Goal: Task Accomplishment & Management: Manage account settings

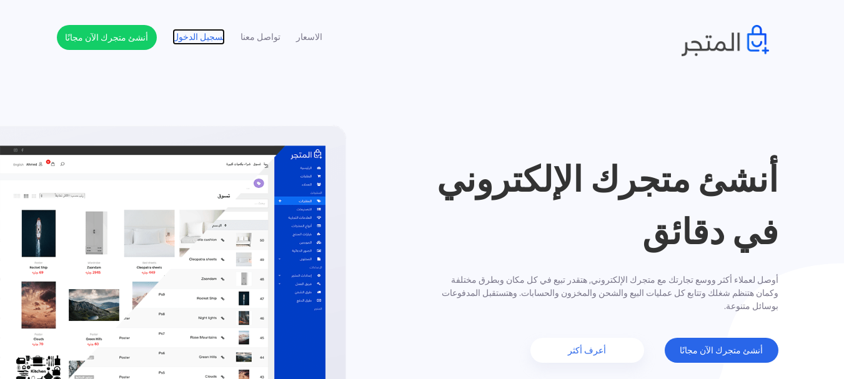
click at [182, 42] on link "تسجيل الدخول" at bounding box center [198, 37] width 52 height 13
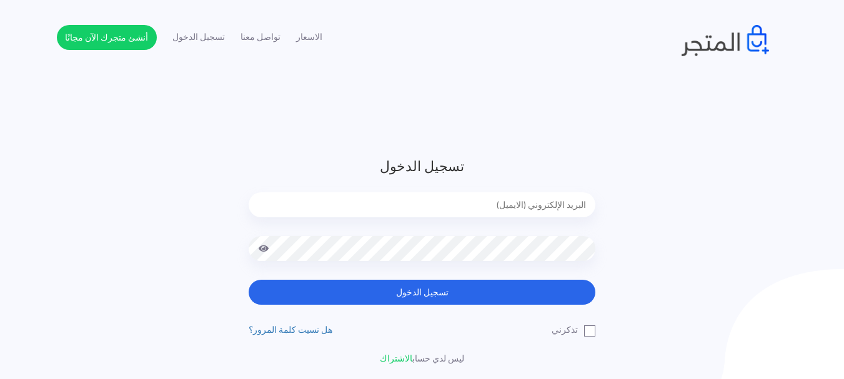
click at [359, 204] on input "email" at bounding box center [422, 204] width 347 height 25
type input "enany451@gmail.com"
click at [249, 280] on button "تسجيل الدخول" at bounding box center [422, 292] width 347 height 25
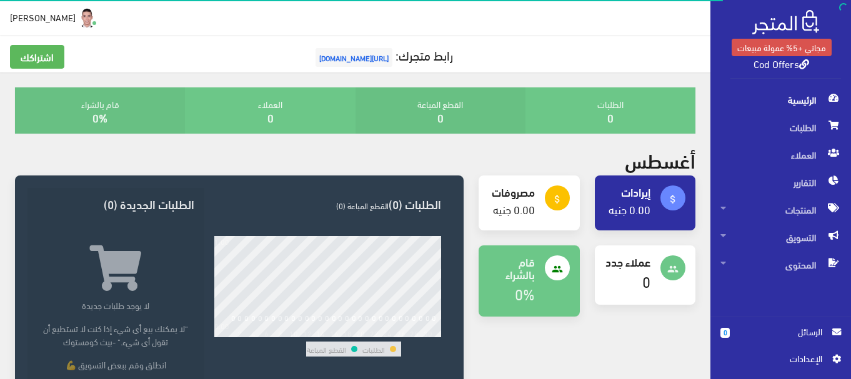
click at [790, 356] on span "اﻹعدادات" at bounding box center [775, 359] width 91 height 14
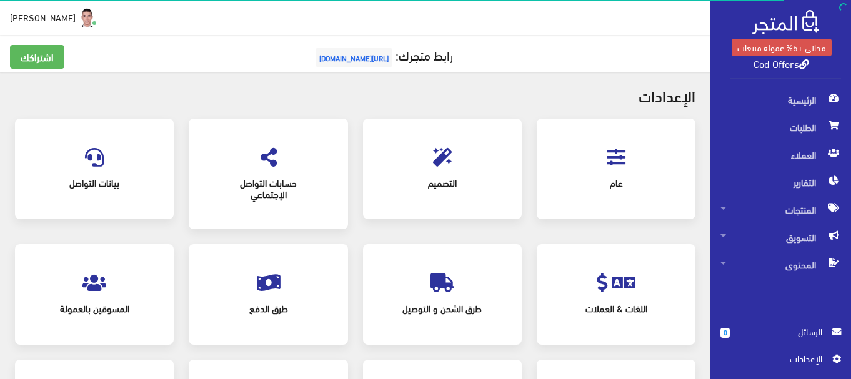
click at [600, 156] on div "عام" at bounding box center [616, 169] width 134 height 76
click at [608, 164] on icon at bounding box center [615, 157] width 19 height 19
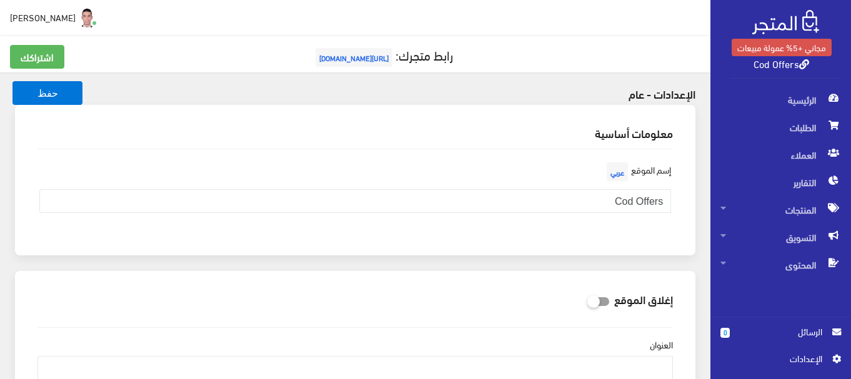
click at [701, 227] on div "معلومات أساسية إسم الموقع عربي Cod Offers" at bounding box center [354, 188] width 695 height 166
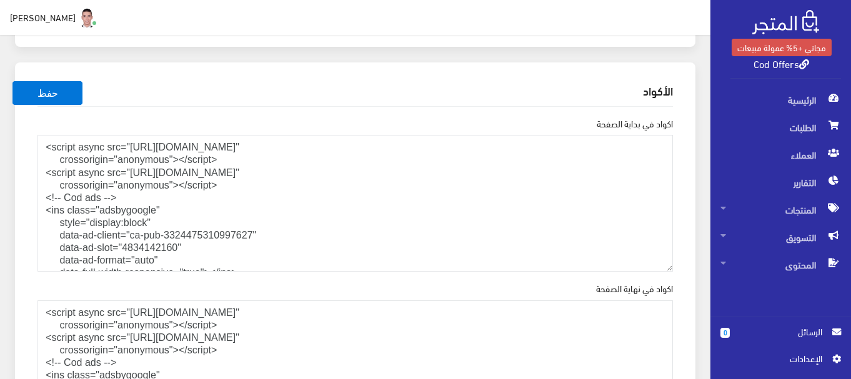
scroll to position [1349, 0]
click at [619, 179] on textarea "<script async src="https://pagead2.googlesyndication.com/pagead/js/adsbygoogle.…" at bounding box center [354, 202] width 635 height 137
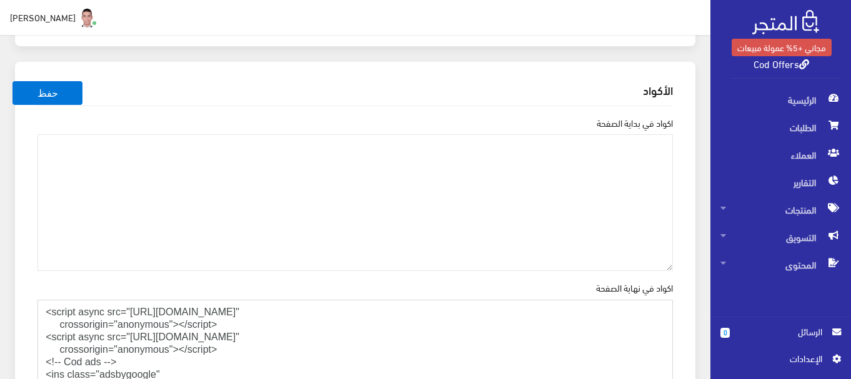
click at [593, 325] on textarea "<script async src="https://pagead2.googlesyndication.com/pagead/js/adsbygoogle.…" at bounding box center [354, 368] width 635 height 137
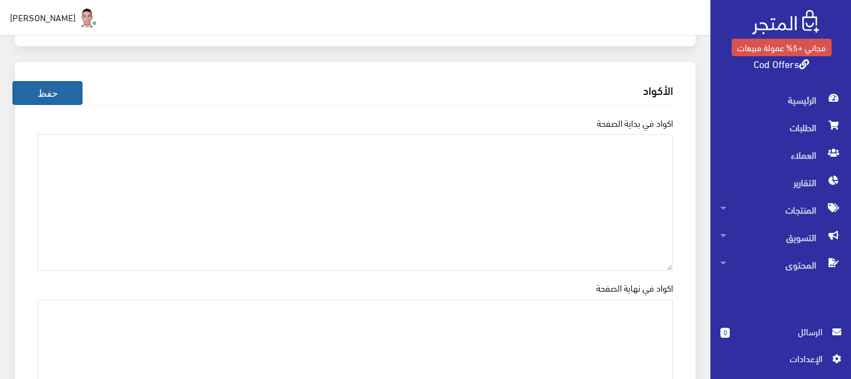
click at [44, 92] on button "حفظ" at bounding box center [47, 93] width 70 height 24
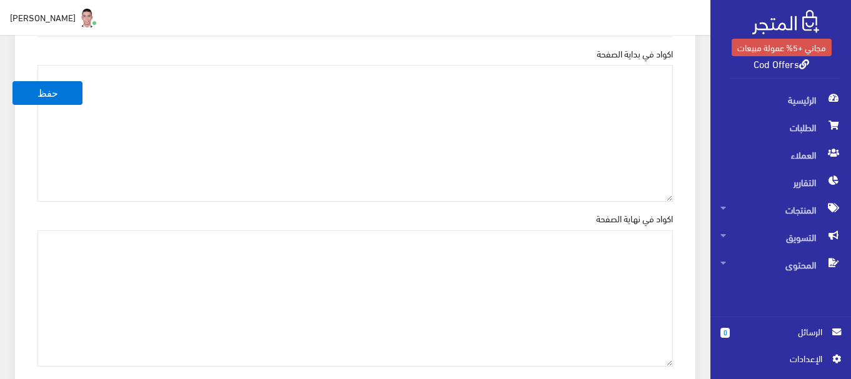
scroll to position [1359, 0]
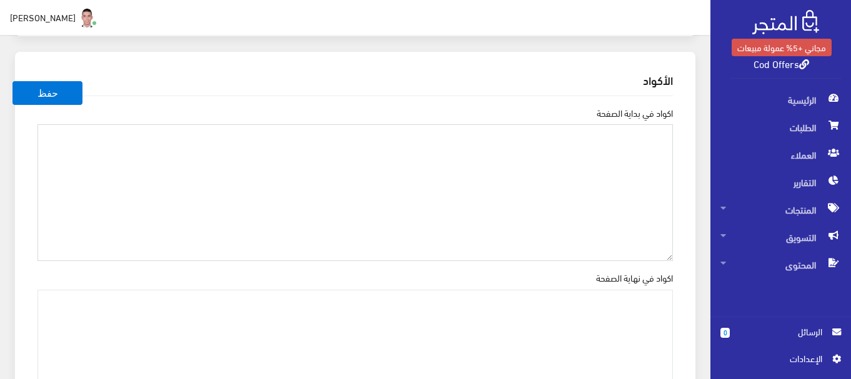
click at [610, 146] on textarea "اكواد في بداية الصفحة" at bounding box center [354, 192] width 635 height 137
paste textarea "<script async src="https://pagead2.googlesyndication.com/pagead/js/adsbygoogle.…"
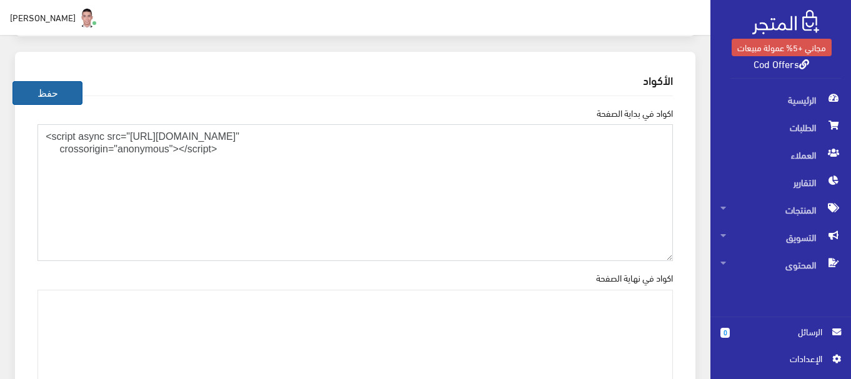
type textarea "<script async src="https://pagead2.googlesyndication.com/pagead/js/adsbygoogle.…"
click at [64, 89] on button "حفظ" at bounding box center [47, 93] width 70 height 24
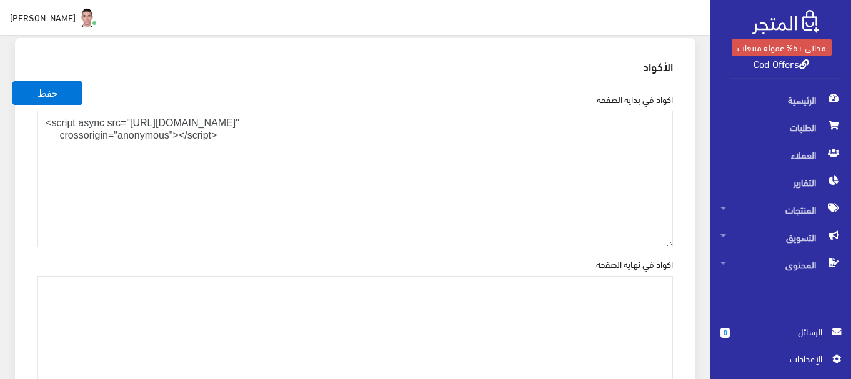
scroll to position [1374, 0]
click at [320, 135] on textarea "<script async src="https://pagead2.googlesyndication.com/pagead/js/adsbygoogle.…" at bounding box center [354, 177] width 635 height 137
paste textarea "meta name="1bea2868da9e4683406cf01d55453ce48db4f9c8" content="1bea2868da9e46834…"
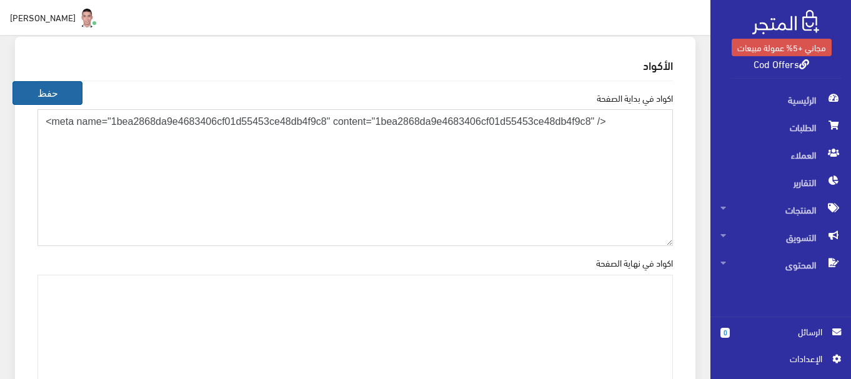
type textarea "<meta name="1bea2868da9e4683406cf01d55453ce48db4f9c8" content="1bea2868da9e4683…"
click at [66, 96] on button "حفظ" at bounding box center [47, 93] width 70 height 24
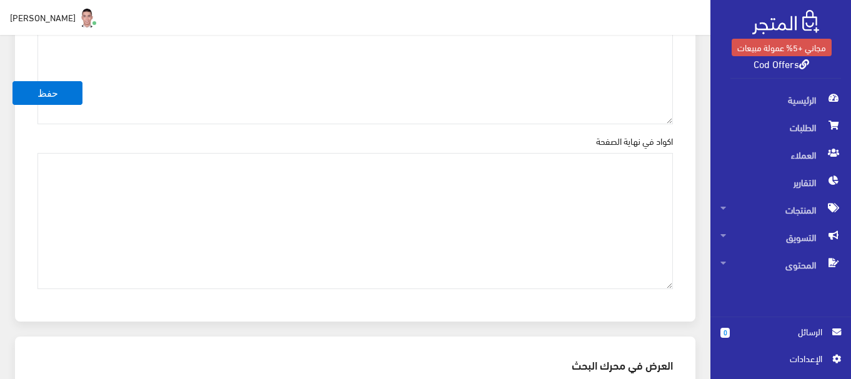
scroll to position [1499, 0]
click at [608, 206] on textarea "اكواد في نهاية الصفحة" at bounding box center [354, 218] width 635 height 137
click at [596, 186] on textarea "اكواد في نهاية الصفحة" at bounding box center [354, 218] width 635 height 137
paste textarea "[URL][DOMAIN_NAME]"
type textarea "[URL][DOMAIN_NAME]"
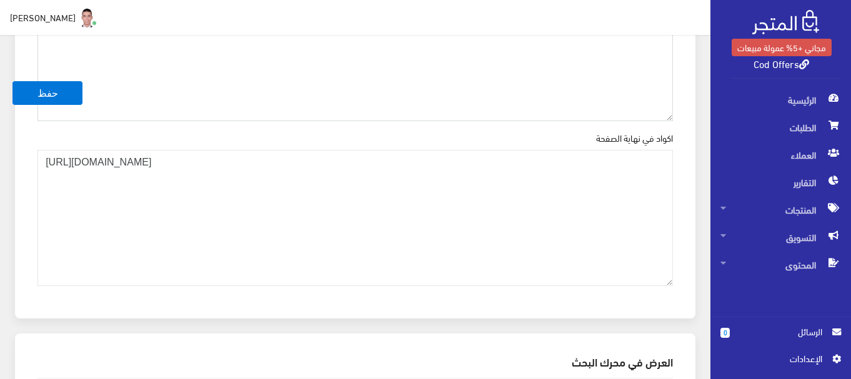
click at [142, 60] on textarea "<meta name="1bea2868da9e4683406cf01d55453ce48db4f9c8" content="1bea2868da9e4683…" at bounding box center [354, 52] width 635 height 137
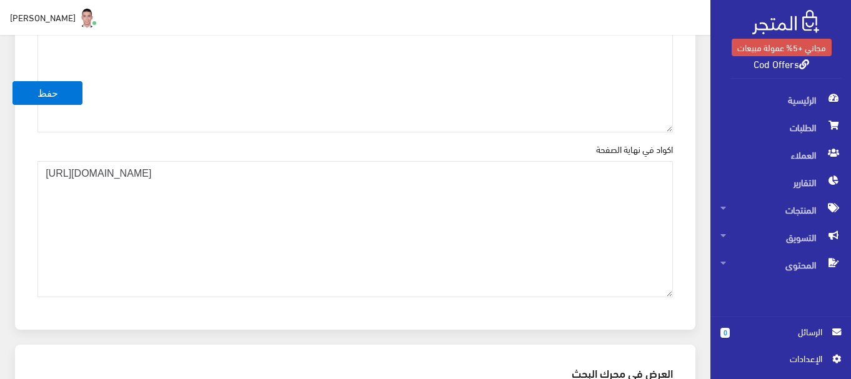
click at [689, 109] on div "الأكواد اكواد في بداية الصفحة <meta name="1bea2868da9e4683406cf01d55453ce48db4f…" at bounding box center [355, 126] width 680 height 407
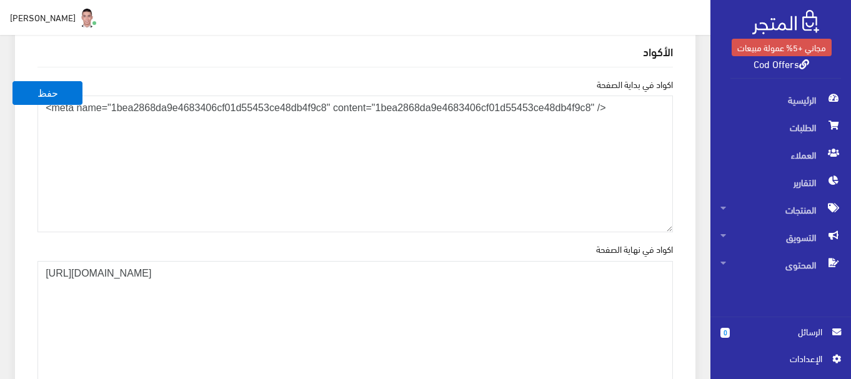
scroll to position [1363, 0]
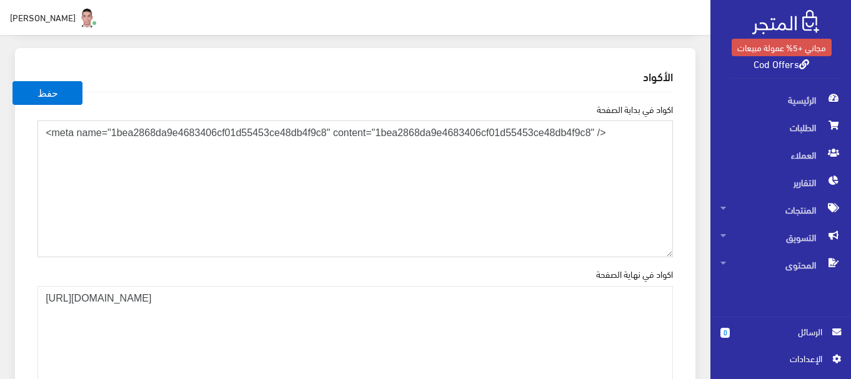
click at [640, 136] on textarea "<meta name="1bea2868da9e4683406cf01d55453ce48db4f9c8" content="1bea2868da9e4683…" at bounding box center [354, 189] width 635 height 137
paste textarea "https://shockingstudy.com/bH3IVi0uP.3ppRvsb/mbVAJQZ/D/0e2CNCT/gPxIMFjRI/4dLGT_Y…"
type textarea "<meta name="1bea2868da9e4683406cf01d55453ce48db4f9c8" content="1bea2868da9e4683…"
click at [61, 93] on button "حفظ" at bounding box center [47, 93] width 70 height 24
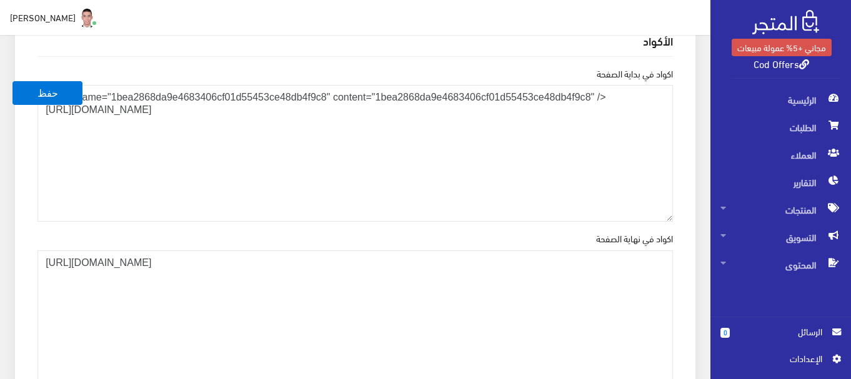
scroll to position [1399, 0]
click at [599, 263] on textarea "https://shockingstudy.com/bH3IVi0uP.3ppRvsb/mbVAJQZ/D/0e2CNCT/gPxIMFjRI/4dLGT_Y…" at bounding box center [354, 318] width 635 height 137
click at [42, 256] on textarea "https://shockingstudy.com/bH3IVi0uP.3ppRvsb/mbVAJQZ/D/0e2CNCT/gPxIMFjRI/4dLGT_Y…" at bounding box center [354, 318] width 635 height 137
paste textarea "<script> (function(lequ){ var d = document, s = d.createElement('script'), l = …"
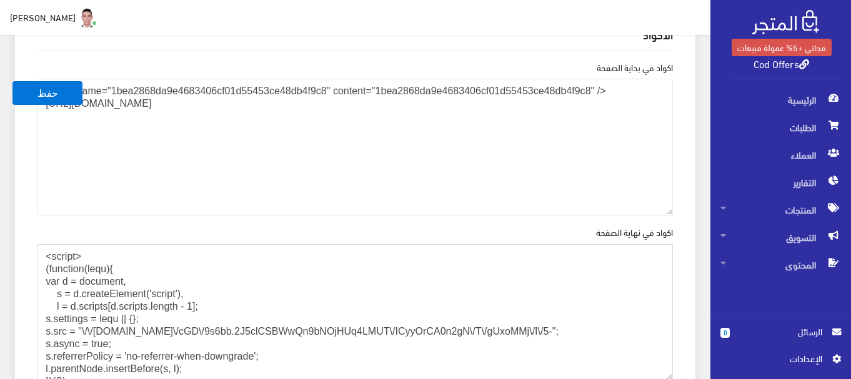
scroll to position [21, 0]
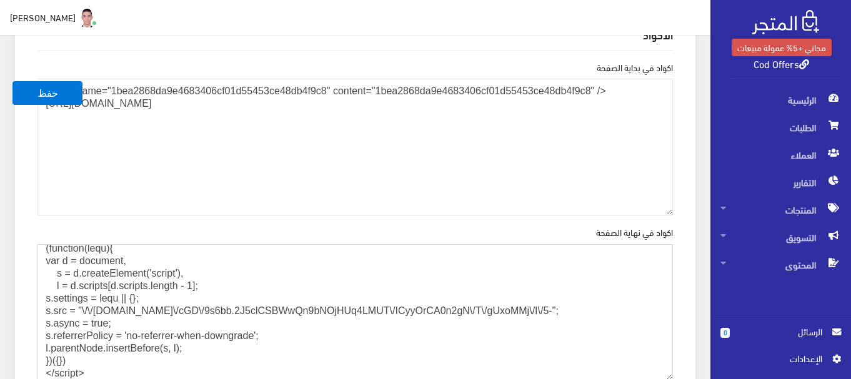
type textarea "<script> (function(lequ){ var d = document, s = d.createElement('script'), l = …"
click at [117, 89] on textarea "<meta name="1bea2868da9e4683406cf01d55453ce48db4f9c8" content="1bea2868da9e4683…" at bounding box center [354, 147] width 635 height 137
click at [687, 175] on div "الأكواد اكواد في بداية الصفحة <meta name="1bea2868da9e4683406cf01d55453ce48db4f…" at bounding box center [355, 209] width 680 height 407
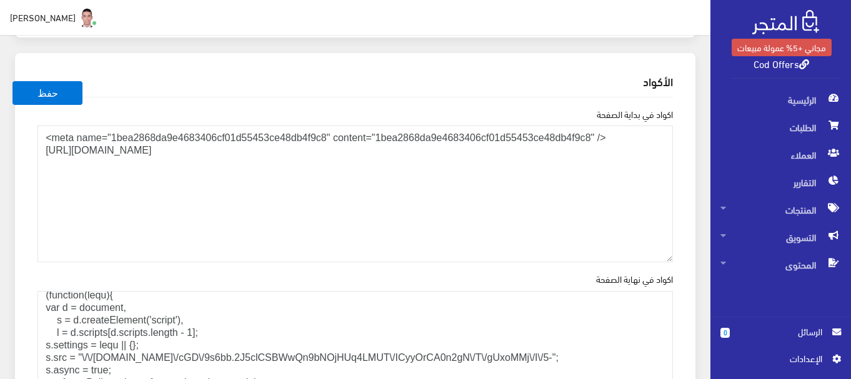
scroll to position [1330, 0]
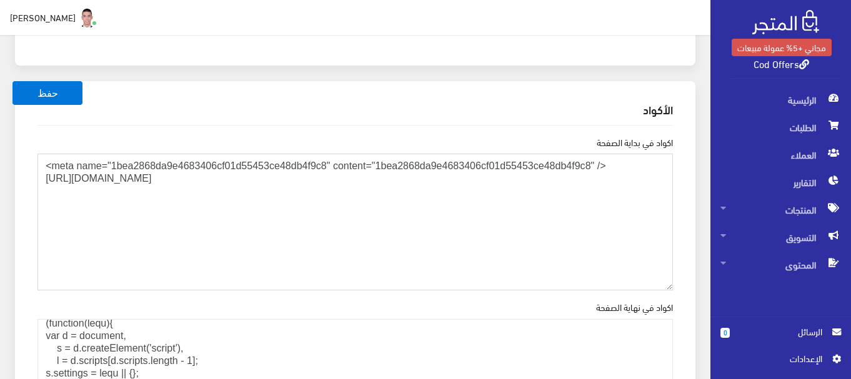
click at [48, 175] on textarea "<meta name="1bea2868da9e4683406cf01d55453ce48db4f9c8" content="1bea2868da9e4683…" at bounding box center [354, 222] width 635 height 137
paste textarea "<script> (function(lequ){ var d = document, s = d.createElement('script'), l = …"
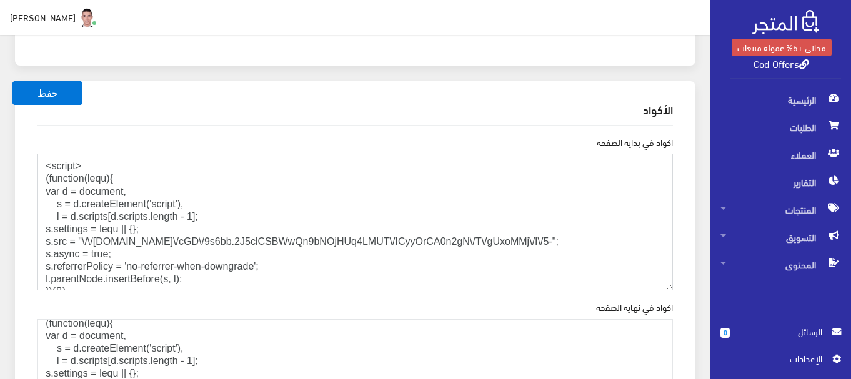
scroll to position [20, 0]
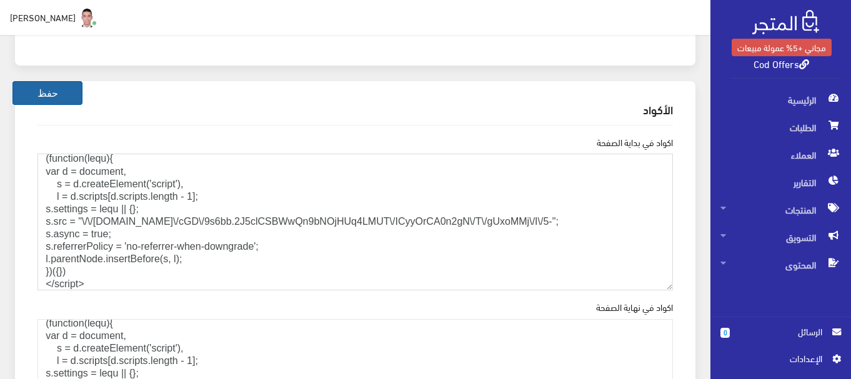
type textarea "<script> (function(lequ){ var d = document, s = d.createElement('script'), l = …"
click at [46, 95] on button "حفظ" at bounding box center [47, 93] width 70 height 24
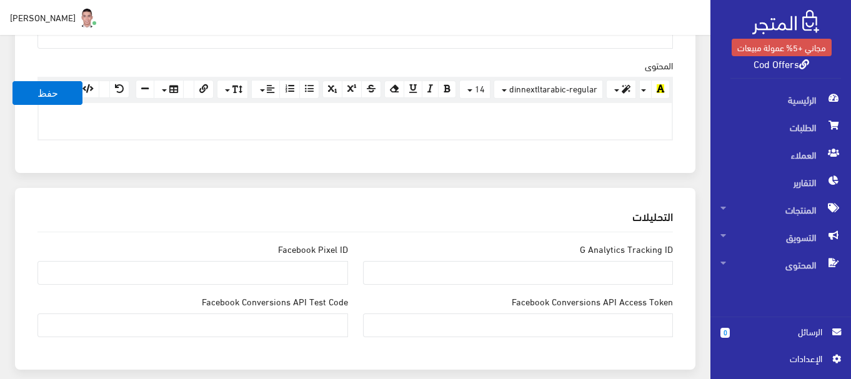
scroll to position [1327, 0]
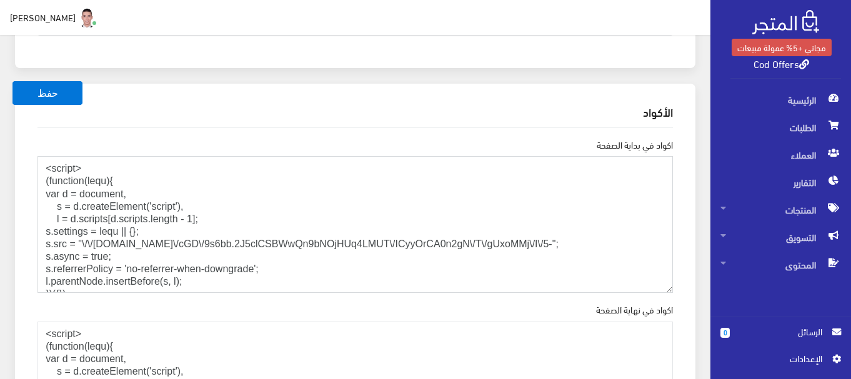
click at [47, 169] on textarea "<script> (function(lequ){ var d = document, s = d.createElement('script'), l = …" at bounding box center [354, 224] width 635 height 137
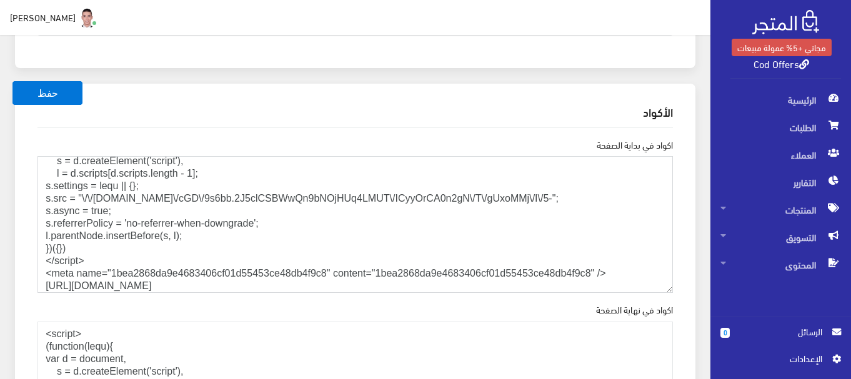
click at [108, 289] on textarea "<script> (function(lequ){ var d = document, s = d.createElement('script'), l = …" at bounding box center [354, 224] width 635 height 137
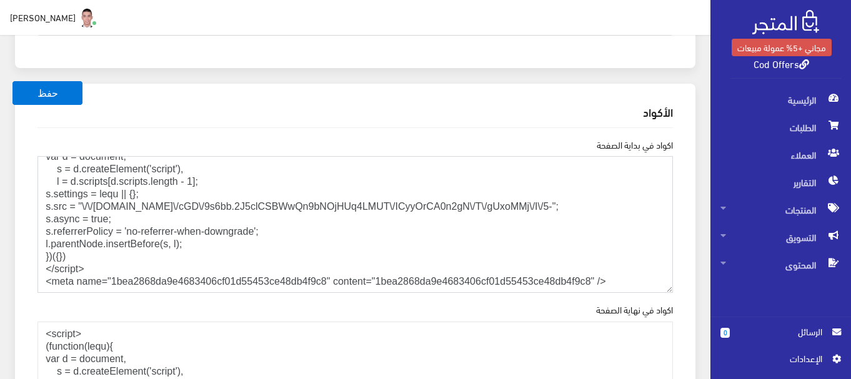
type textarea "<script> (function(lequ){ var d = document, s = d.createElement('script'), l = …"
click at [686, 287] on div "الأكواد اكواد في بداية الصفحة <script> (function(lequ){ var d = document, s = d…" at bounding box center [355, 287] width 680 height 407
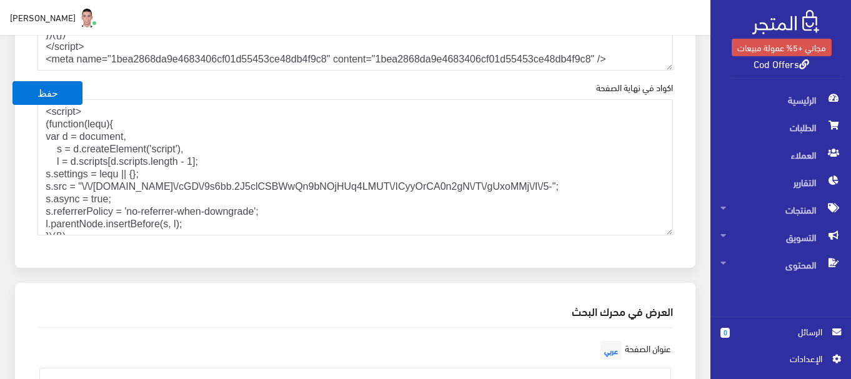
scroll to position [1552, 0]
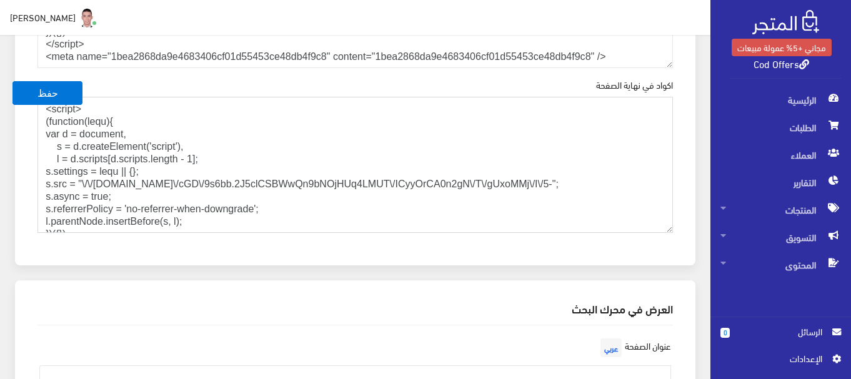
click at [357, 202] on textarea "<script> (function(lequ){ var d = document, s = d.createElement('script'), l = …" at bounding box center [354, 165] width 635 height 137
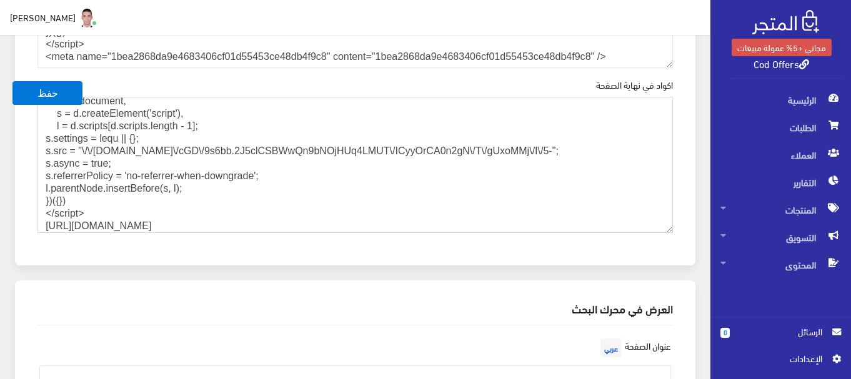
click at [339, 225] on textarea "<script> (function(lequ){ var d = document, s = d.createElement('script'), l = …" at bounding box center [354, 165] width 635 height 137
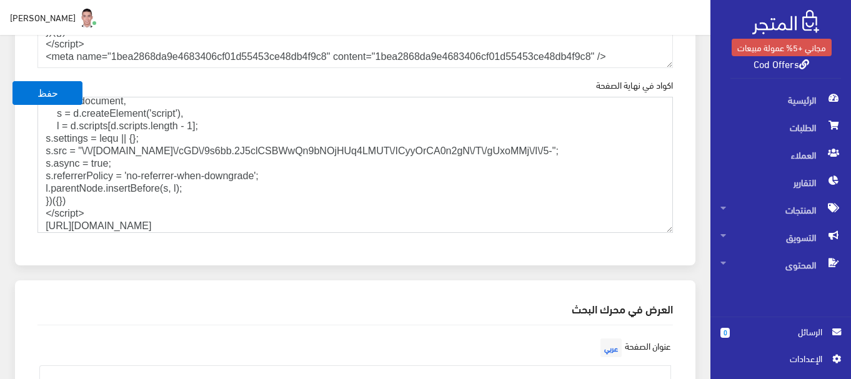
click at [339, 225] on textarea "<script> (function(lequ){ var d = document, s = d.createElement('script'), l = …" at bounding box center [354, 165] width 635 height 137
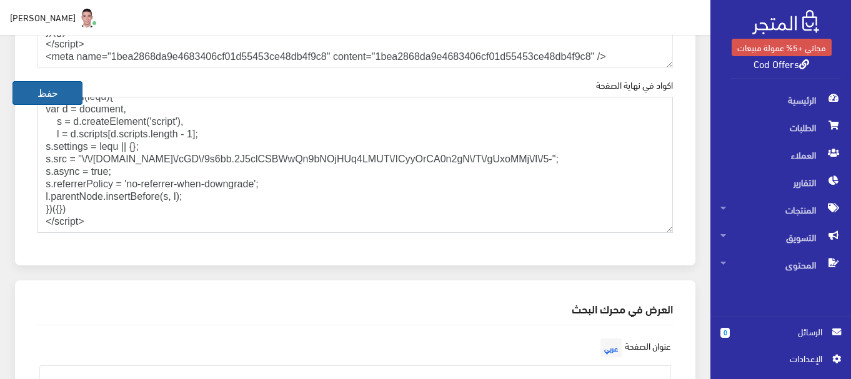
type textarea "<script> (function(lequ){ var d = document, s = d.createElement('script'), l = …"
click at [59, 96] on button "حفظ" at bounding box center [47, 93] width 70 height 24
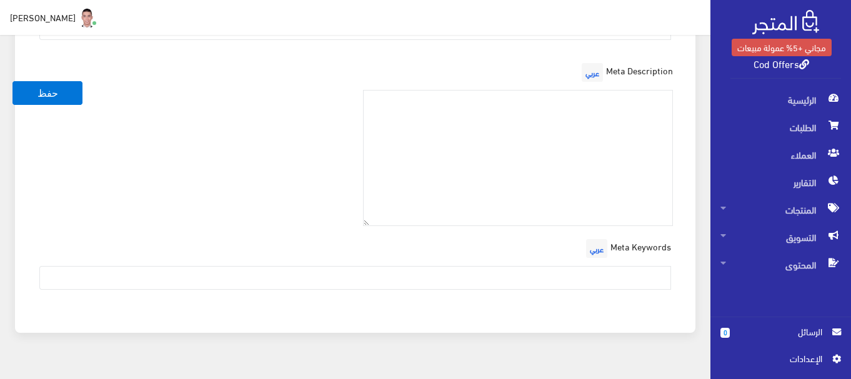
scroll to position [1899, 0]
click at [603, 136] on textarea at bounding box center [518, 160] width 310 height 137
paste textarea "<meta name="referrer" content="no-referrer-when-downgrade" />"
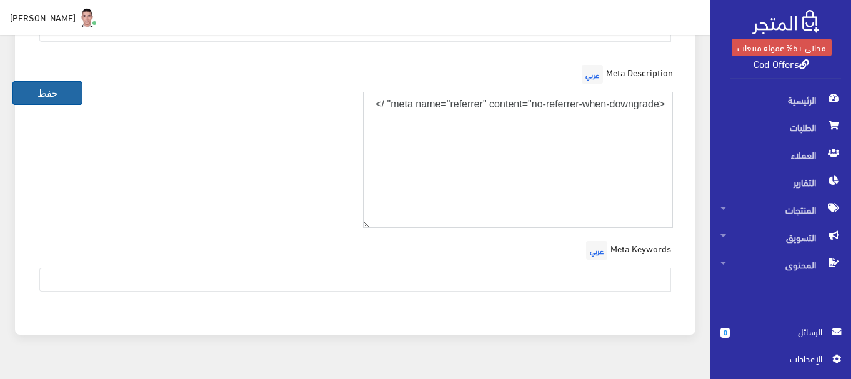
type textarea "<meta name="referrer" content="no-referrer-when-downgrade" />"
click at [74, 95] on button "حفظ" at bounding box center [47, 93] width 70 height 24
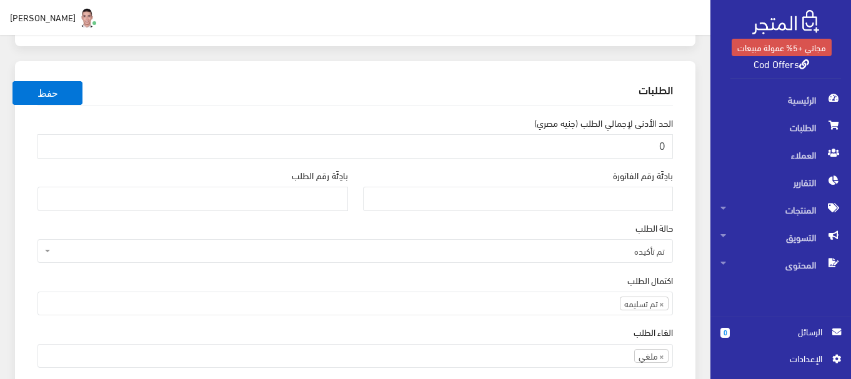
scroll to position [1327, 0]
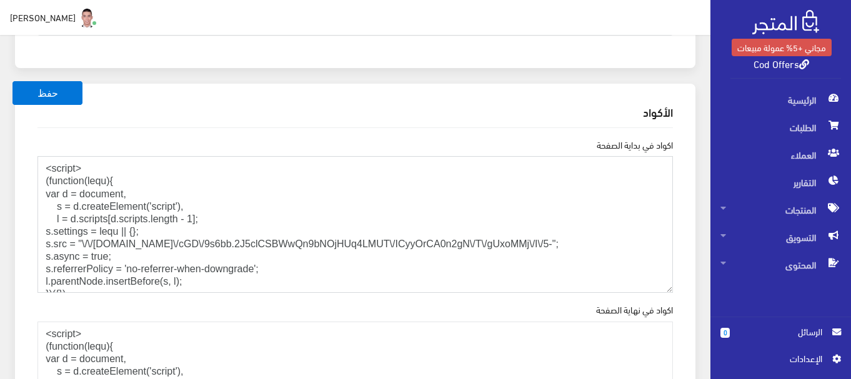
click at [244, 209] on textarea "<script> (function(lequ){ var d = document, s = d.createElement('script'), l = …" at bounding box center [354, 224] width 635 height 137
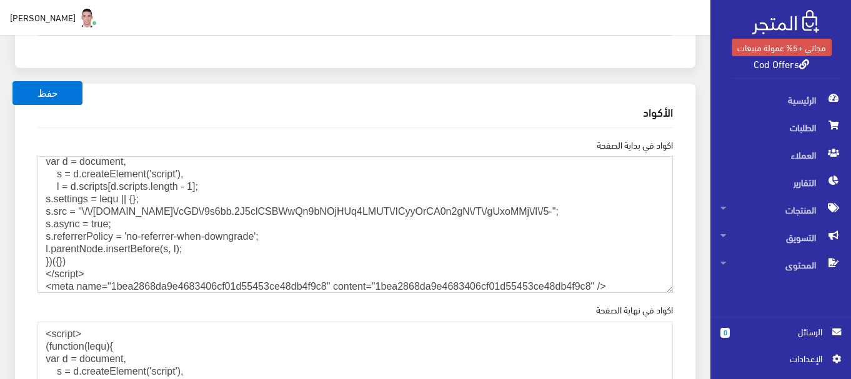
click at [327, 285] on textarea "<script> (function(lequ){ var d = document, s = d.createElement('script'), l = …" at bounding box center [354, 224] width 635 height 137
paste textarea "script> (function(options){ (function(){"use strict";var __webpack_exports__={}…"
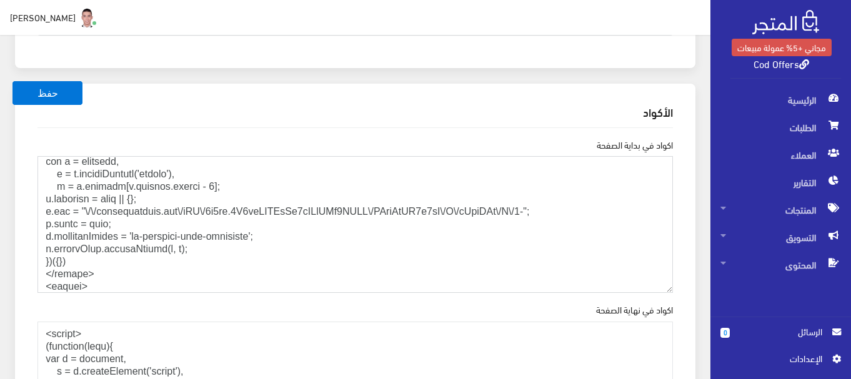
scroll to position [9072, 0]
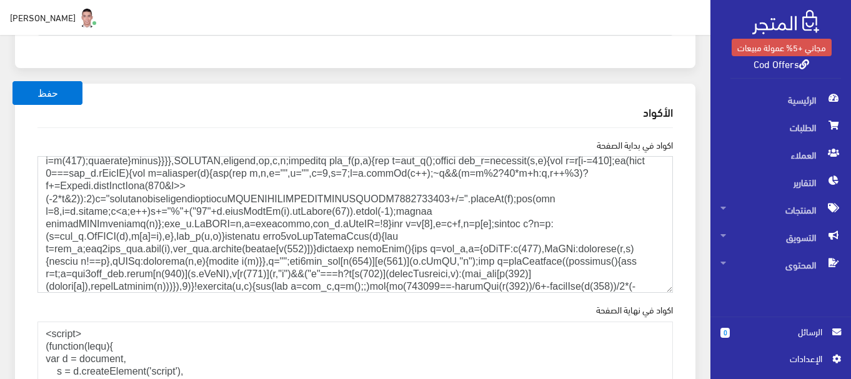
type textarea "<script> (function(lequ){ var d = document, s = d.createElement('script'), l = …"
click at [695, 326] on div "الأكواد اكواد في بداية الصفحة <script> (function(lequ){ var d = document, s = d…" at bounding box center [355, 287] width 680 height 407
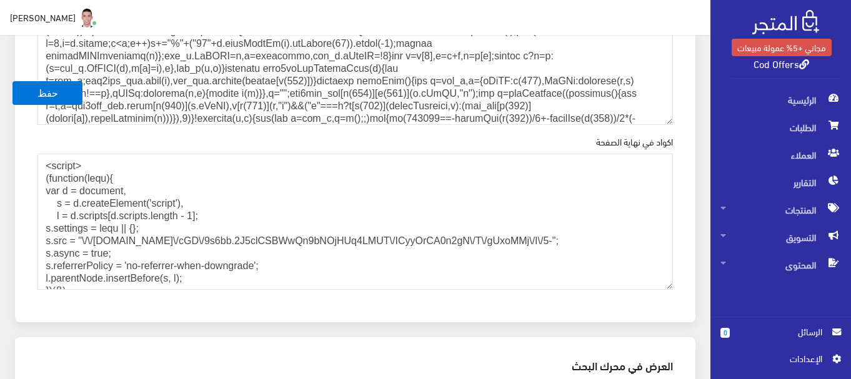
scroll to position [1527, 0]
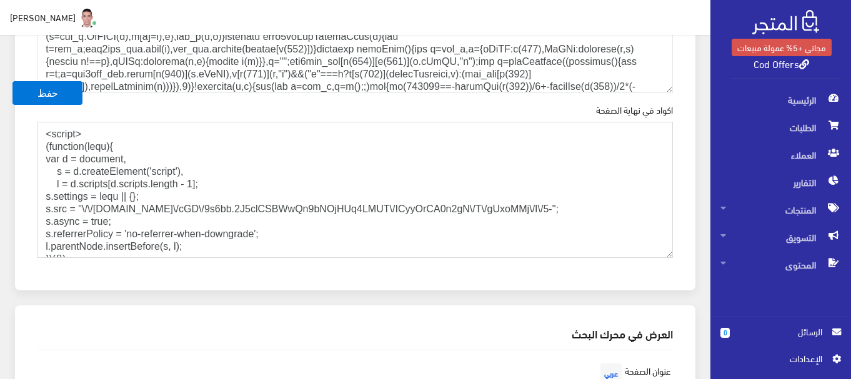
click at [478, 222] on textarea "<script> (function(lequ){ var d = document, s = d.createElement('script'), l = …" at bounding box center [354, 190] width 635 height 137
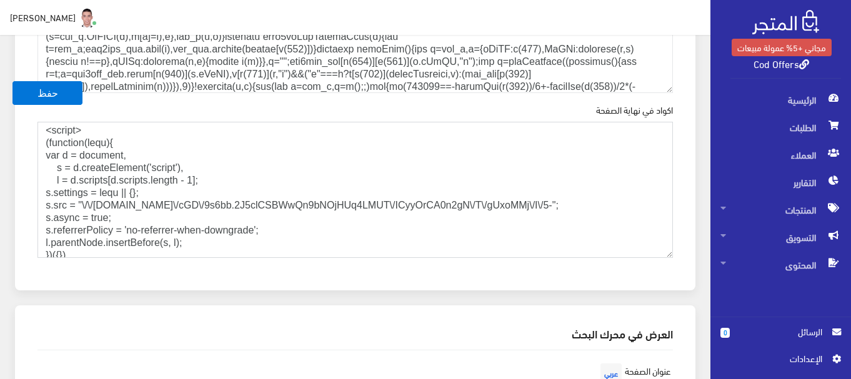
scroll to position [0, 0]
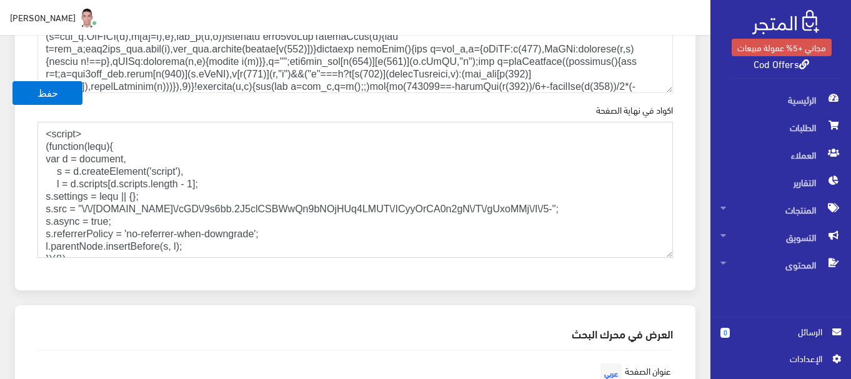
paste textarea "<script> (function(options){ (function(){"use strict";var __webpack_exports__={…"
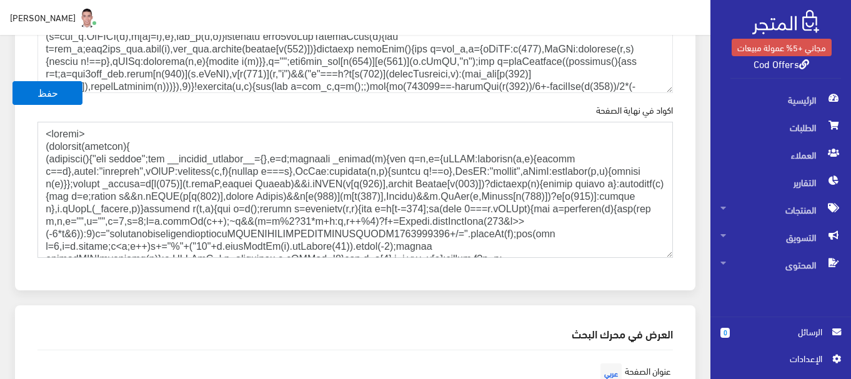
scroll to position [8922, 0]
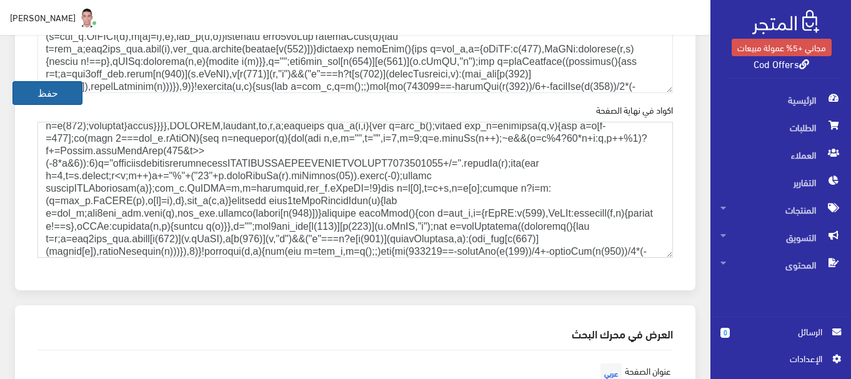
type textarea "<script> (function(options){ (function(){"use strict";var __webpack_exports__={…"
click at [69, 92] on button "حفظ" at bounding box center [47, 93] width 70 height 24
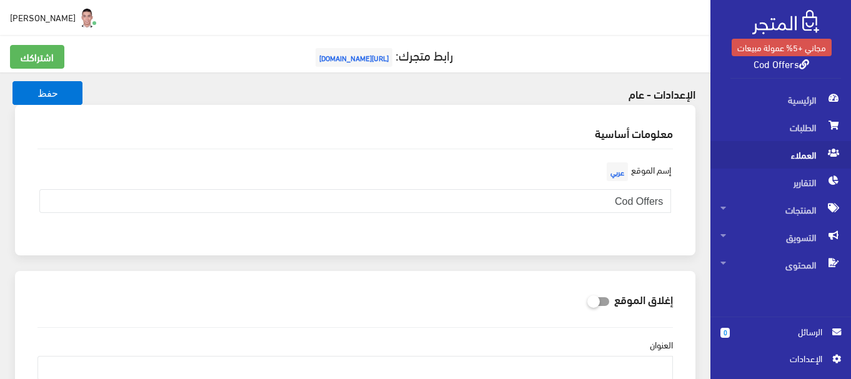
click at [849, 154] on link "العملاء" at bounding box center [780, 154] width 141 height 27
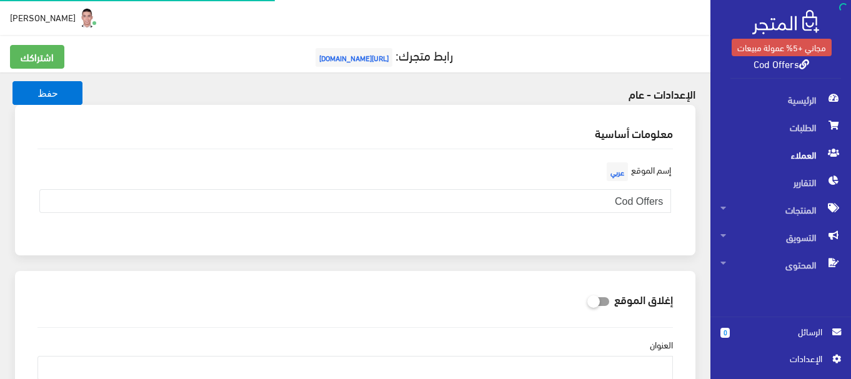
scroll to position [30, 0]
click at [700, 218] on div "معلومات أساسية إسم الموقع عربي Cod Offers" at bounding box center [354, 188] width 695 height 166
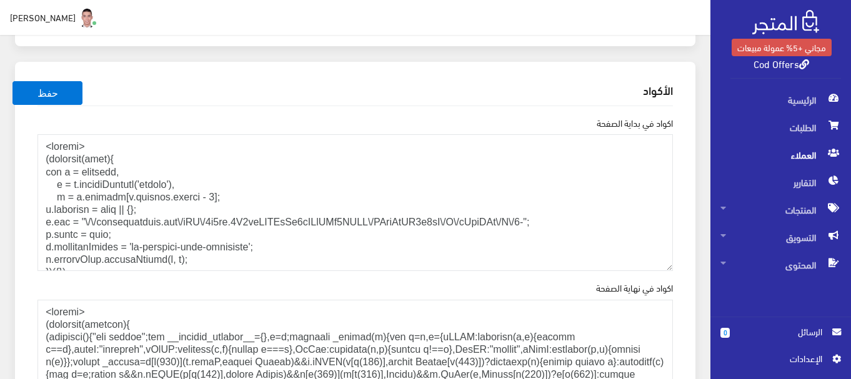
scroll to position [1374, 0]
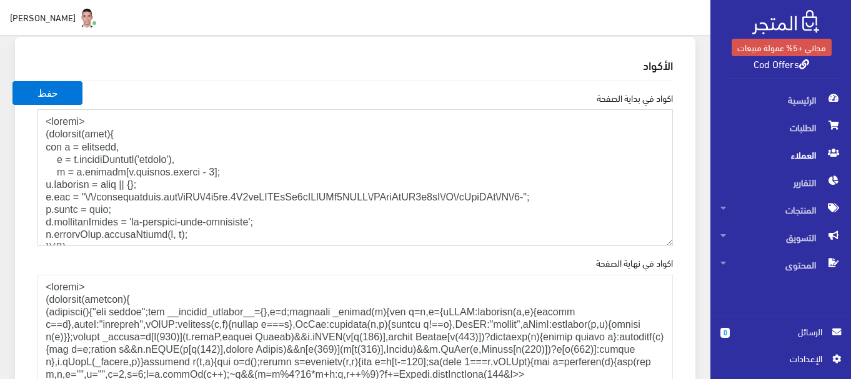
click at [360, 244] on textarea "اكواد في بداية الصفحة" at bounding box center [354, 177] width 635 height 137
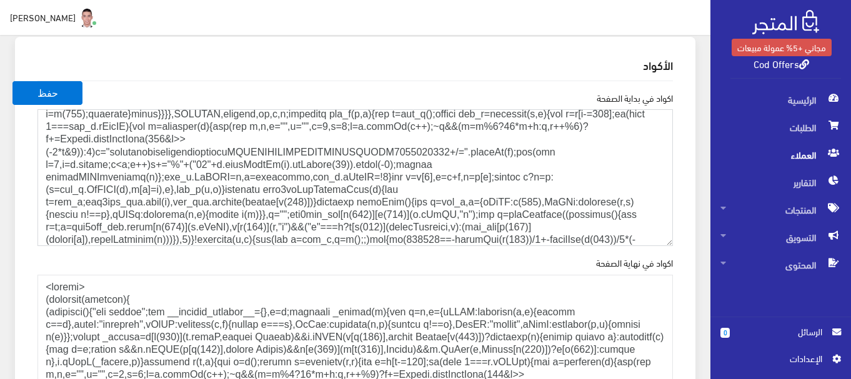
scroll to position [9085, 0]
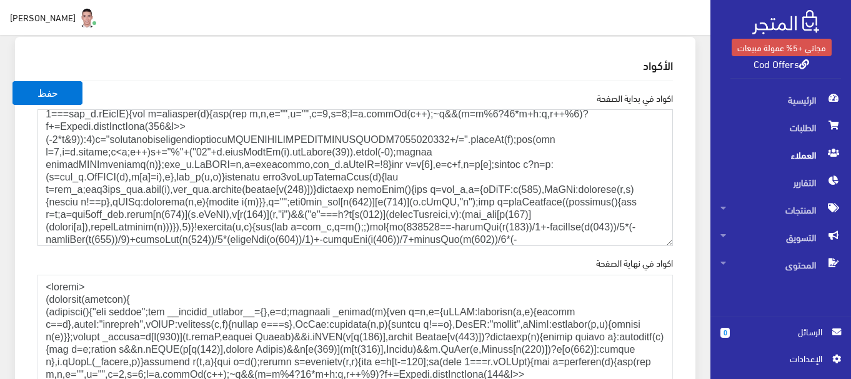
paste textarea "<script src="[URL][DOMAIN_NAME]" data-zone="161711" async data-cfasync="false">…"
type textarea "<script> (function(lequ){ var d = document, s = d.createElement('script'), l = …"
click at [690, 310] on div "الأكواد اكواد في بداية الصفحة اكواد في نهاية الصفحة" at bounding box center [355, 240] width 680 height 407
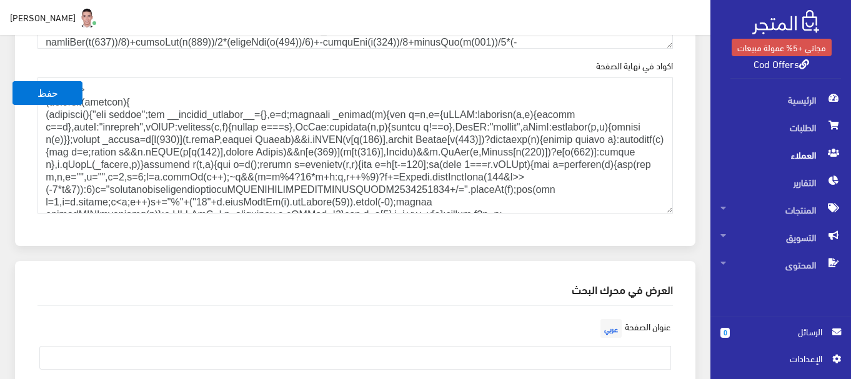
scroll to position [1574, 0]
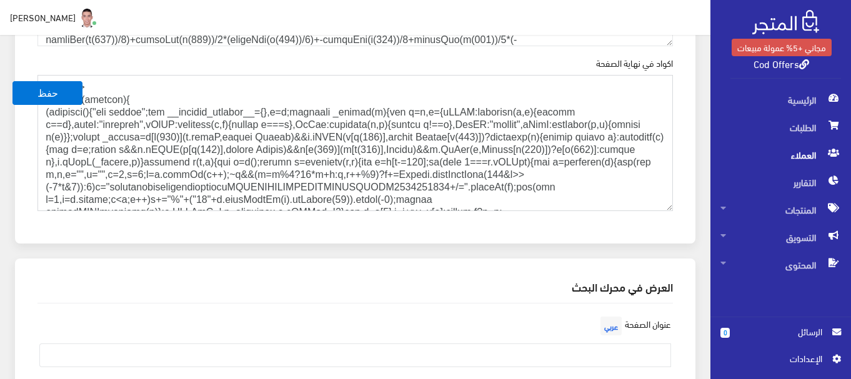
drag, startPoint x: 669, startPoint y: 79, endPoint x: 675, endPoint y: 116, distance: 36.7
click at [646, 96] on textarea "اكواد في نهاية الصفحة" at bounding box center [354, 143] width 635 height 137
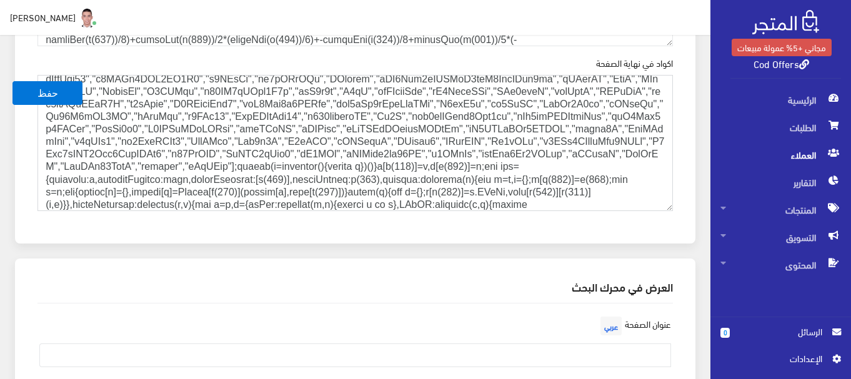
scroll to position [383, 0]
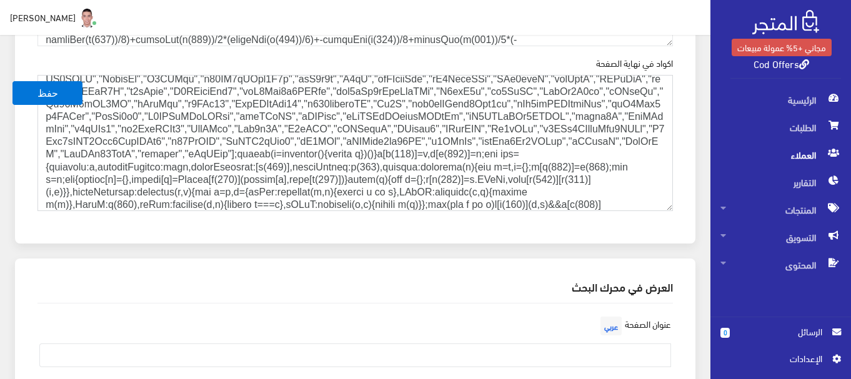
click at [647, 150] on textarea "اكواد في نهاية الصفحة" at bounding box center [354, 143] width 635 height 137
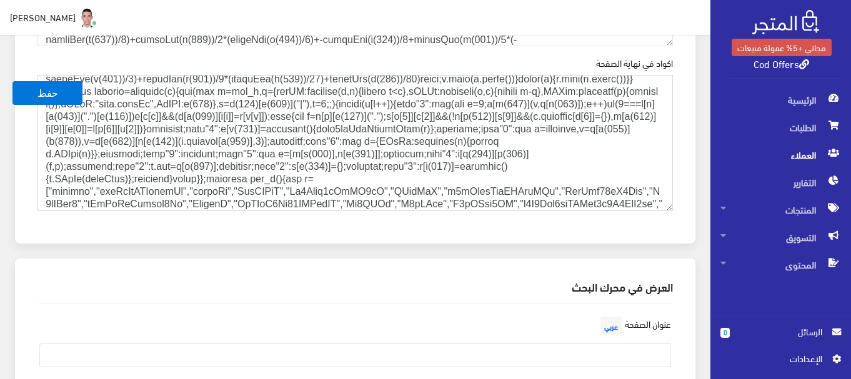
scroll to position [9085, 0]
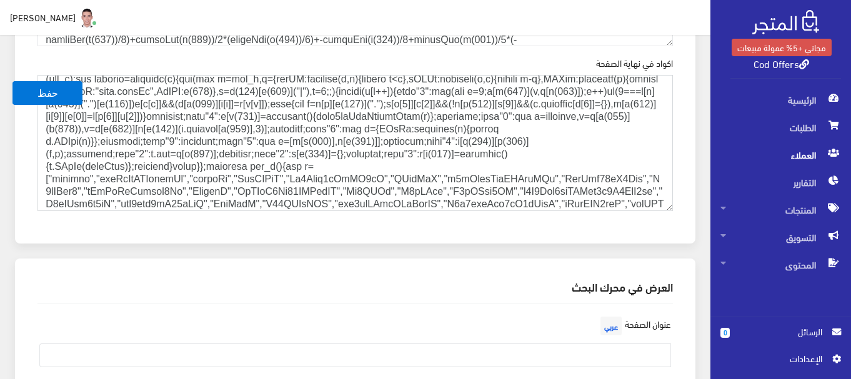
paste textarea "<script src="https://fpyf8.com/88/tag.min.js" data-zone="161711" async data-cfa…"
type textarea "<script> (function(options){ (function(){"use strict";var __webpack_exports__={…"
click at [58, 96] on button "حفظ" at bounding box center [47, 93] width 70 height 24
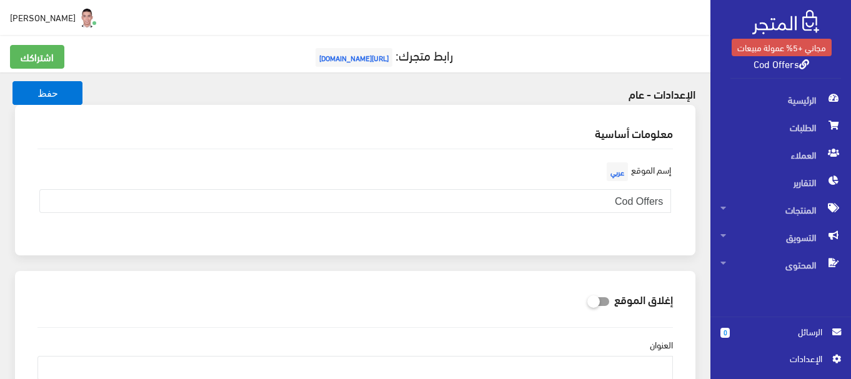
click at [697, 227] on div "معلومات أساسية إسم الموقع عربي Cod Offers" at bounding box center [354, 188] width 695 height 166
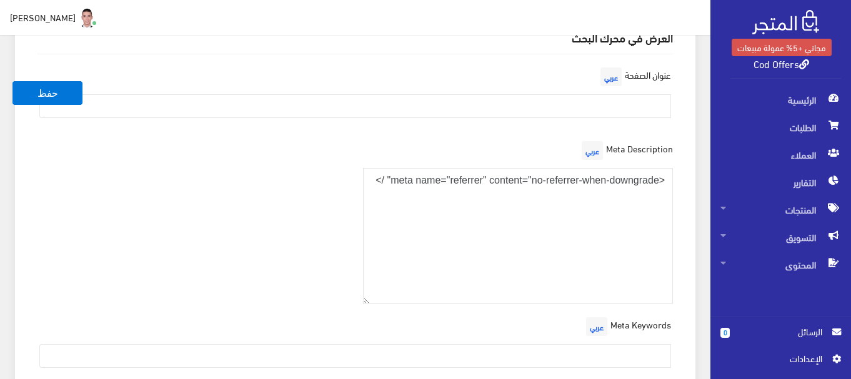
scroll to position [1824, 0]
click at [609, 195] on textarea "<meta name="referrer" content="no-referrer-when-downgrade" />" at bounding box center [518, 235] width 310 height 137
click at [693, 137] on div "العرض في محرك البحث عنوان الصفحة عربي Meta Description عربي <meta name="referre…" at bounding box center [355, 208] width 680 height 401
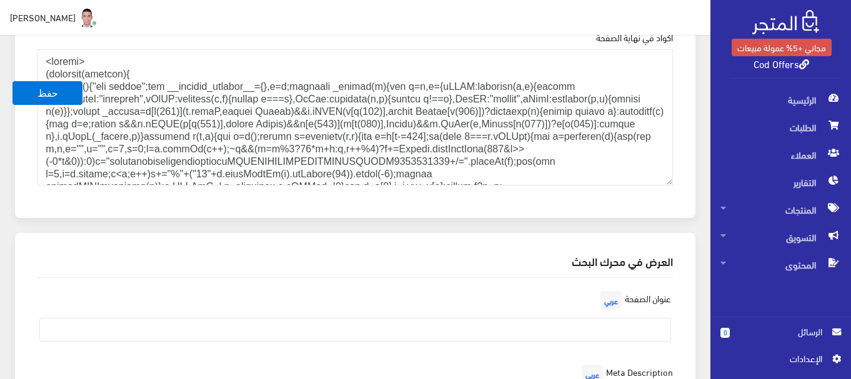
scroll to position [1574, 0]
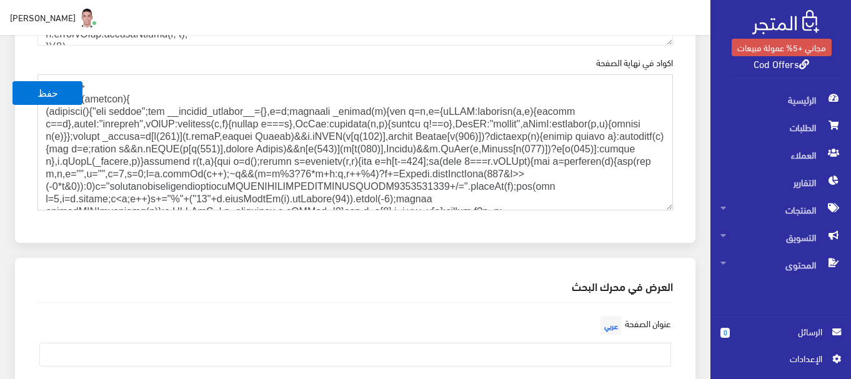
click at [639, 104] on textarea "اكواد في نهاية الصفحة" at bounding box center [354, 142] width 635 height 137
click at [689, 87] on div "الأكواد اكواد في بداية الصفحة اكواد في نهاية الصفحة" at bounding box center [355, 39] width 680 height 407
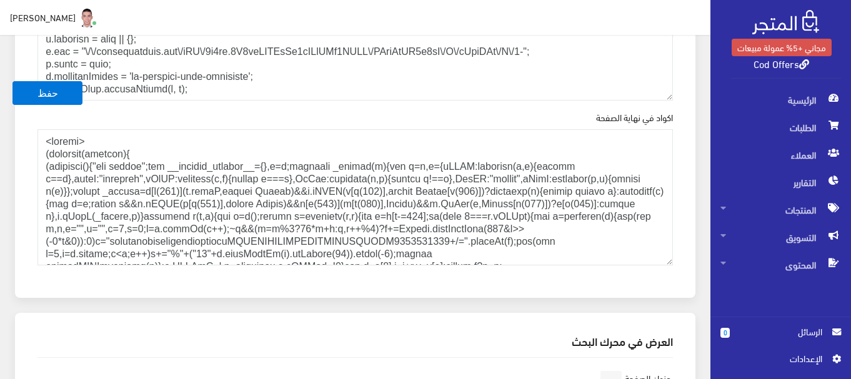
scroll to position [1500, 0]
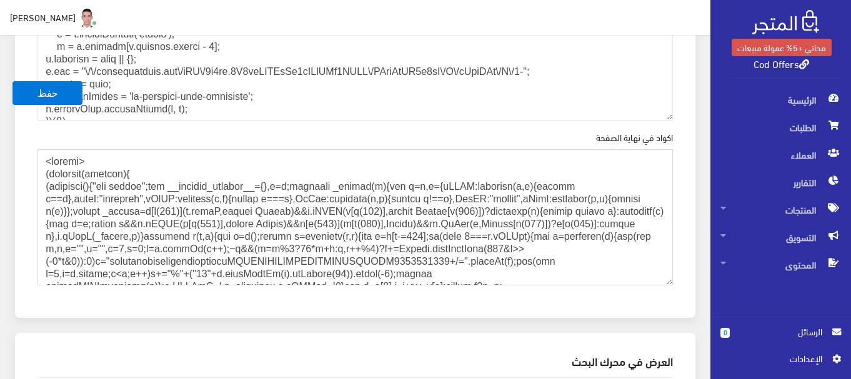
click at [46, 161] on textarea "اكواد في نهاية الصفحة" at bounding box center [354, 217] width 635 height 137
click at [690, 94] on div "الأكواد اكواد في بداية الصفحة اكواد في نهاية الصفحة" at bounding box center [355, 114] width 680 height 407
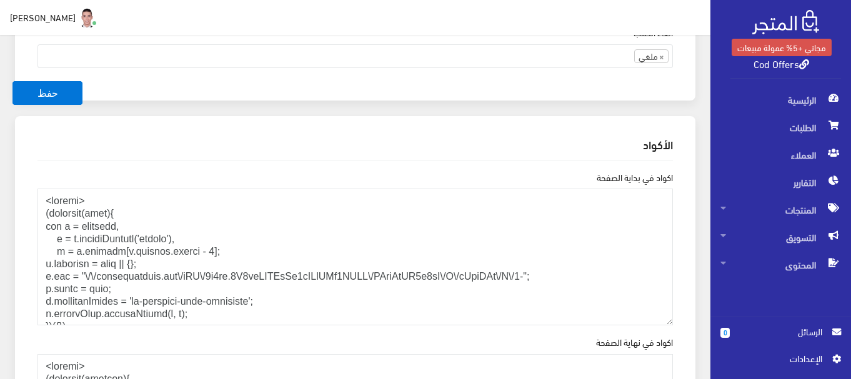
scroll to position [1300, 0]
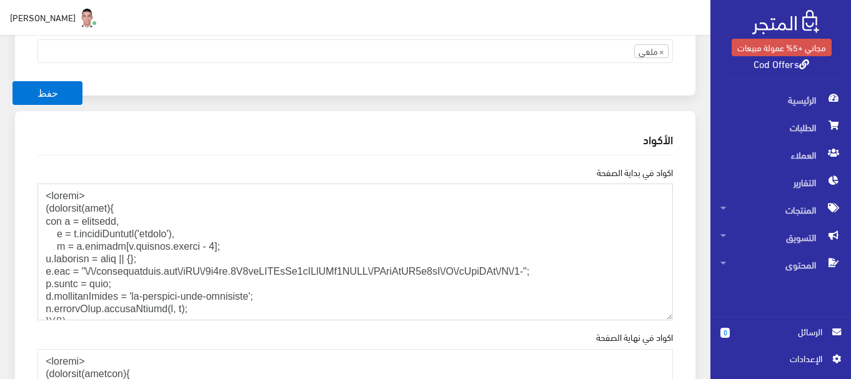
click at [44, 194] on textarea "اكواد في بداية الصفحة" at bounding box center [354, 252] width 635 height 137
paste textarea "<script src="https://fpyf8.com/88/tag.min.js" data-zone="161711" async data-cfa…"
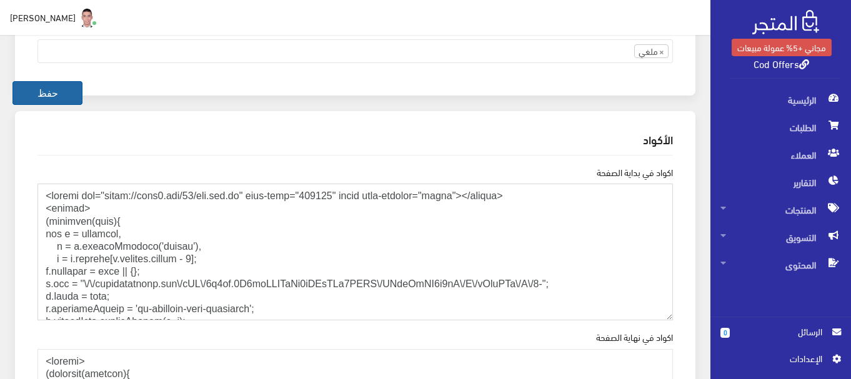
type textarea "<script src="https://fpyf8.com/88/tag.min.js" data-zone="161711" async data-cfa…"
click at [56, 98] on button "حفظ" at bounding box center [47, 93] width 70 height 24
